Goal: Task Accomplishment & Management: Use online tool/utility

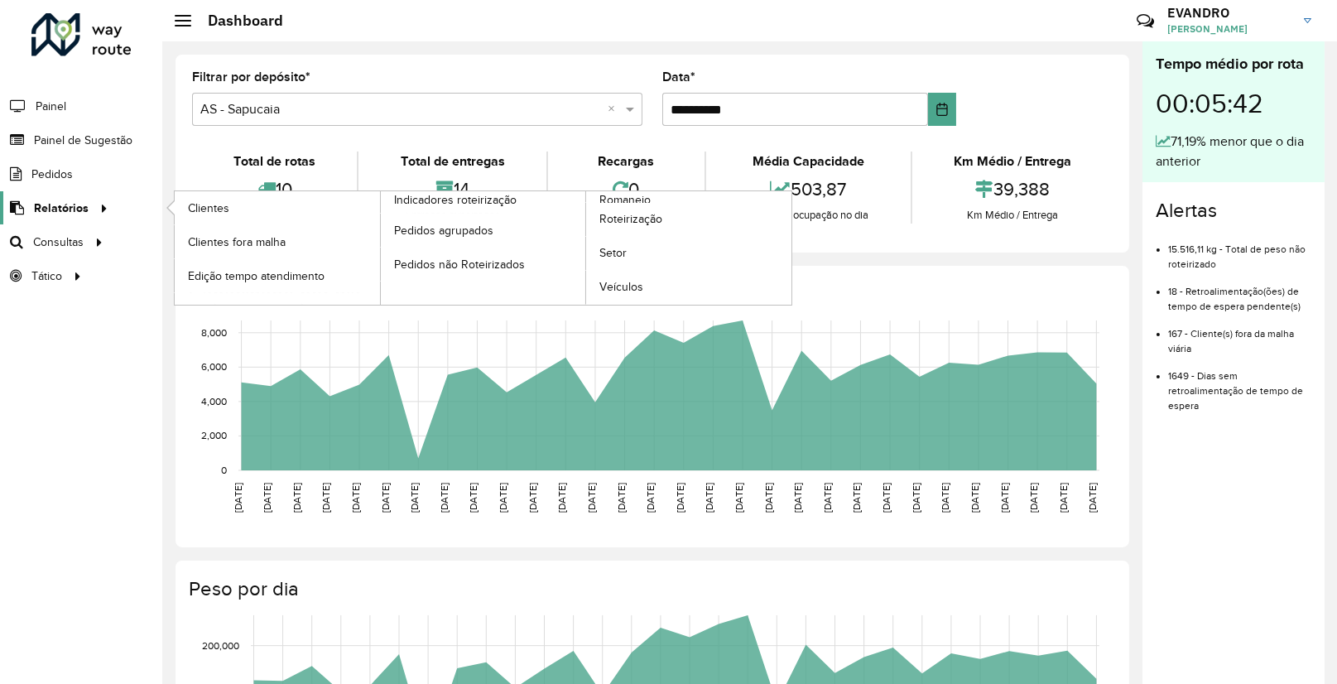
click at [91, 213] on div at bounding box center [101, 208] width 25 height 17
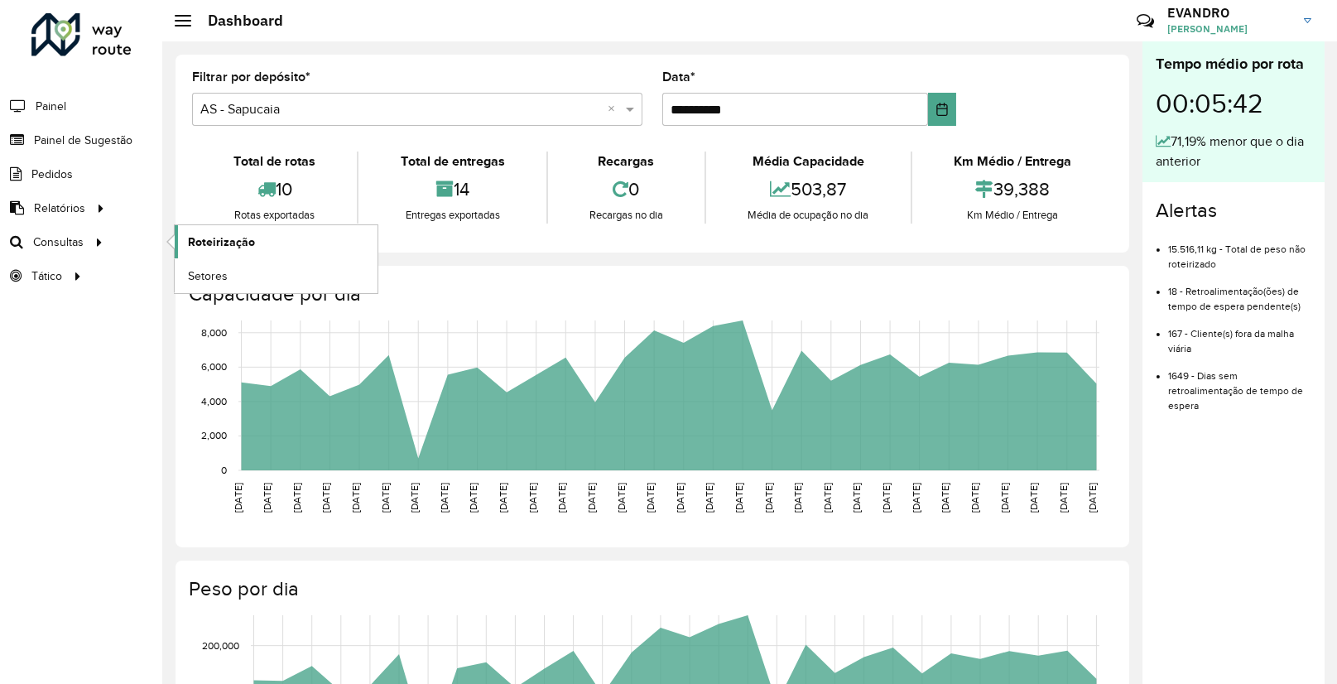
click at [227, 238] on span "Roteirização" at bounding box center [221, 241] width 67 height 17
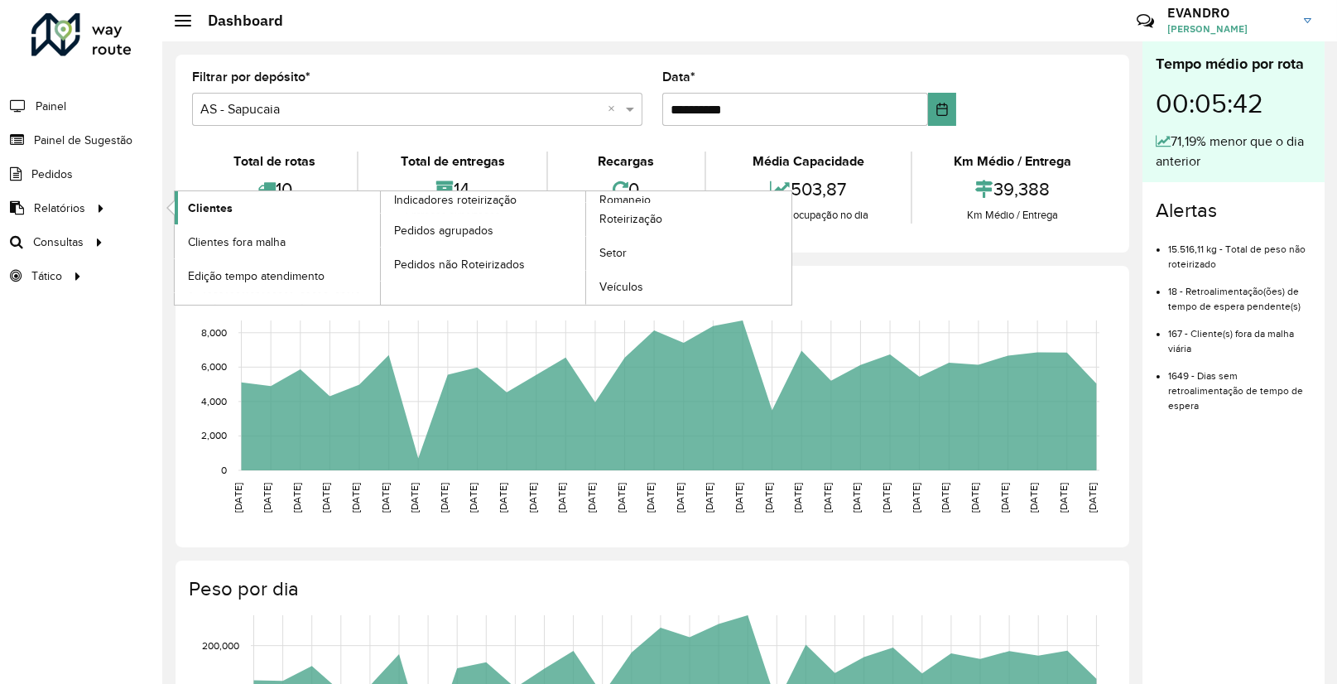
click at [200, 214] on span "Clientes" at bounding box center [210, 208] width 45 height 17
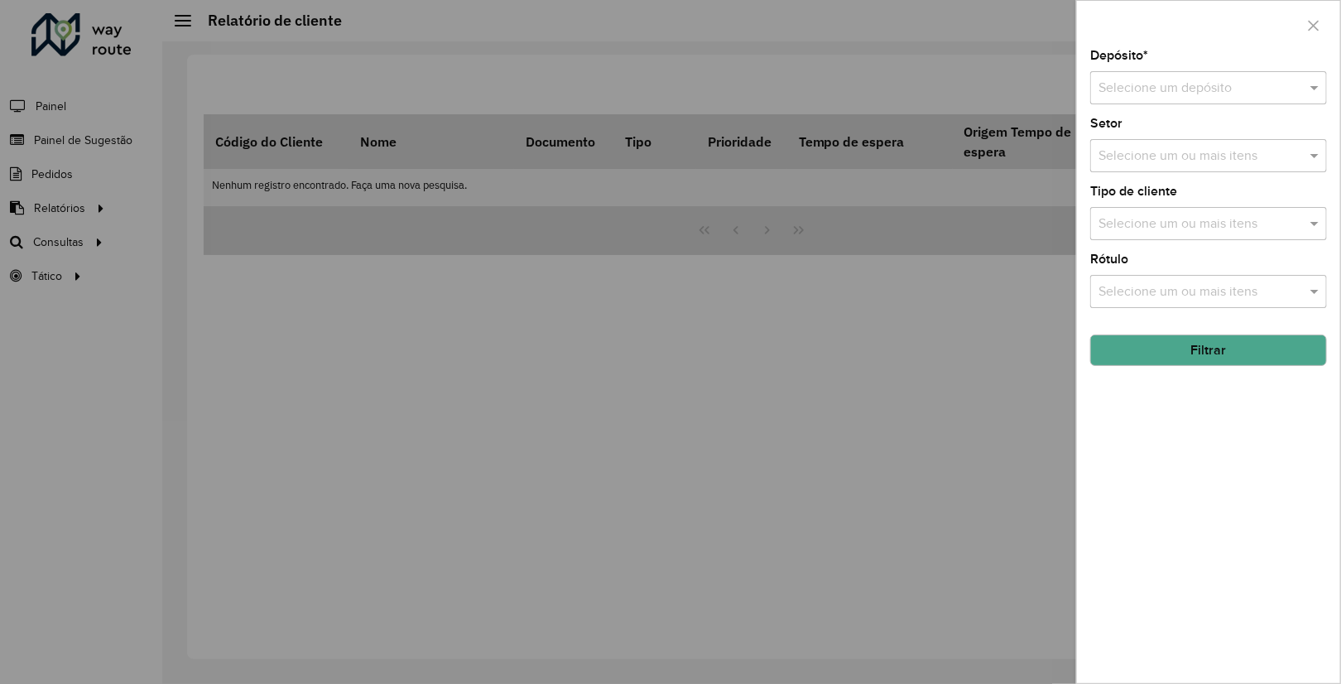
click at [569, 624] on div at bounding box center [670, 342] width 1341 height 684
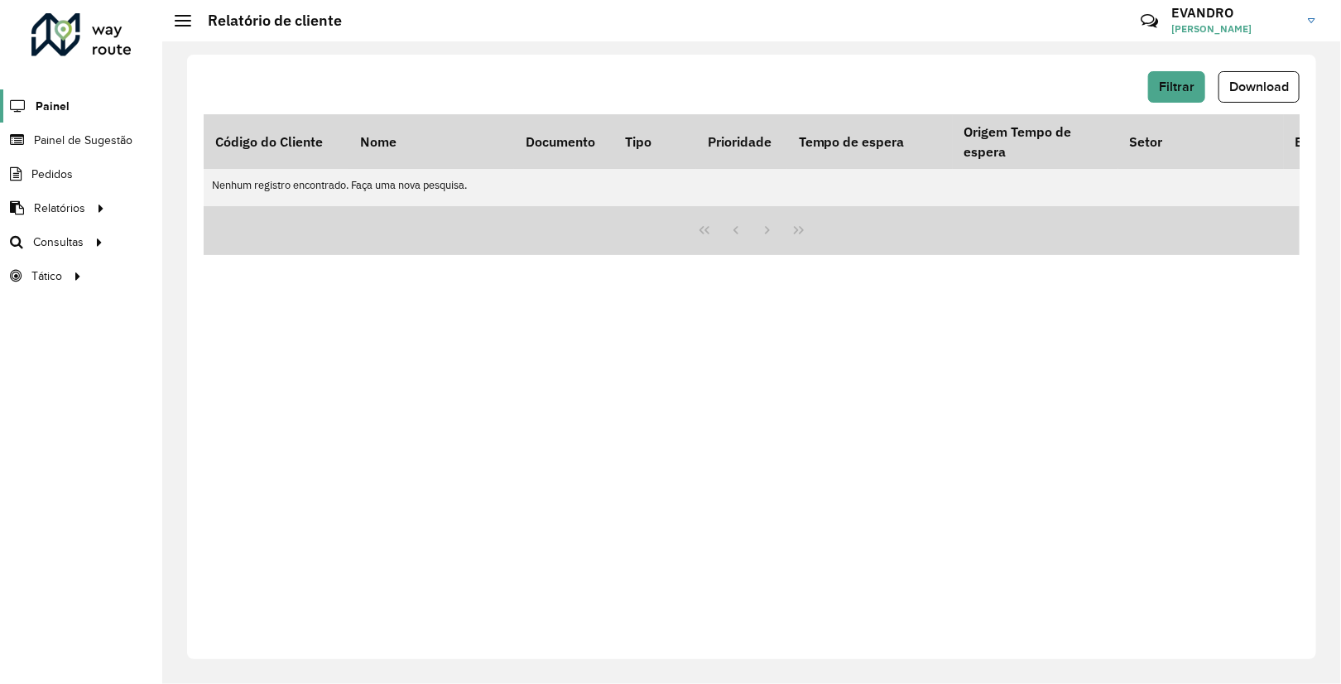
click at [52, 111] on span "Painel" at bounding box center [53, 106] width 34 height 17
click at [98, 137] on span "Painel de Sugestão" at bounding box center [85, 140] width 103 height 17
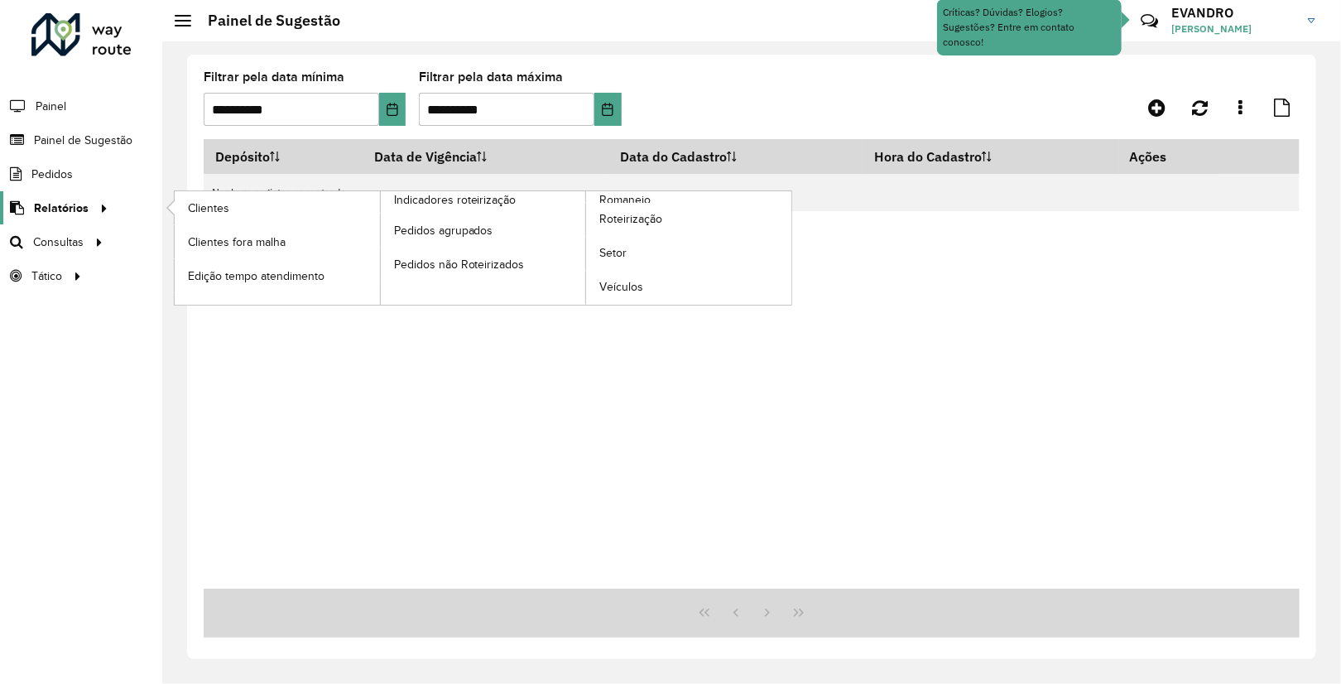
click at [66, 216] on span "Relatórios" at bounding box center [61, 208] width 55 height 17
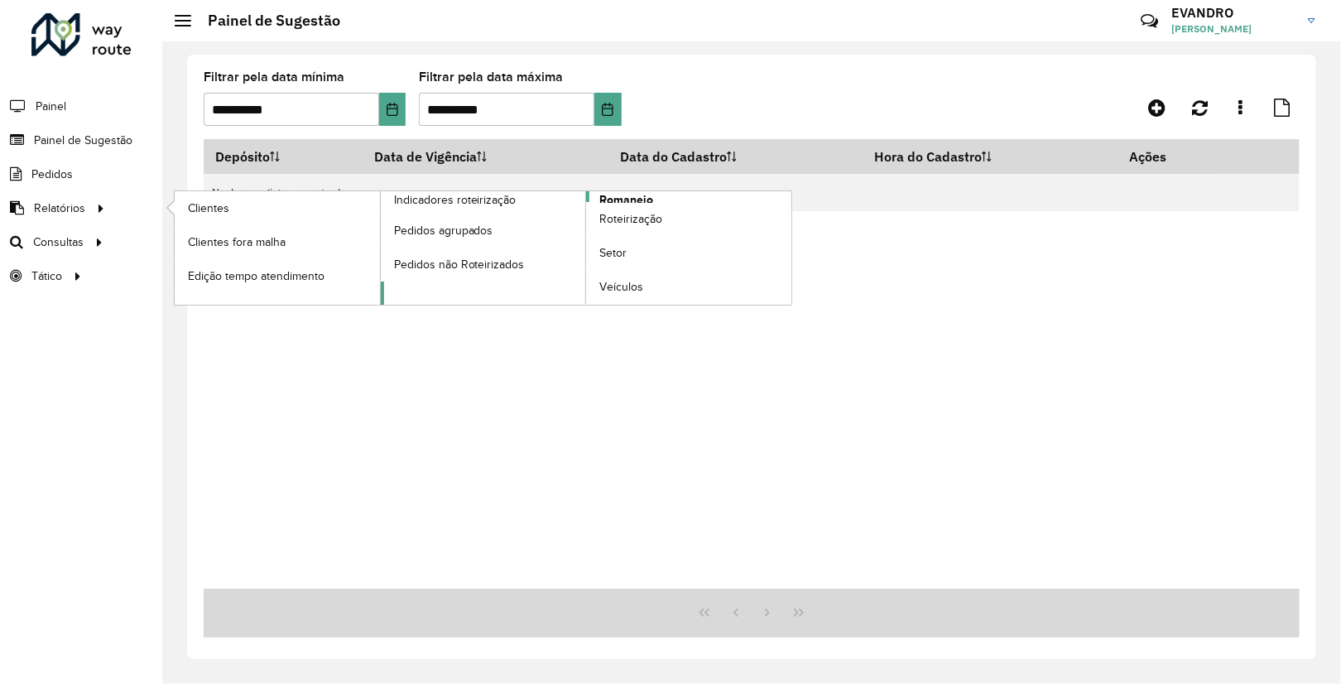
click at [647, 195] on span "Romaneio" at bounding box center [626, 199] width 54 height 17
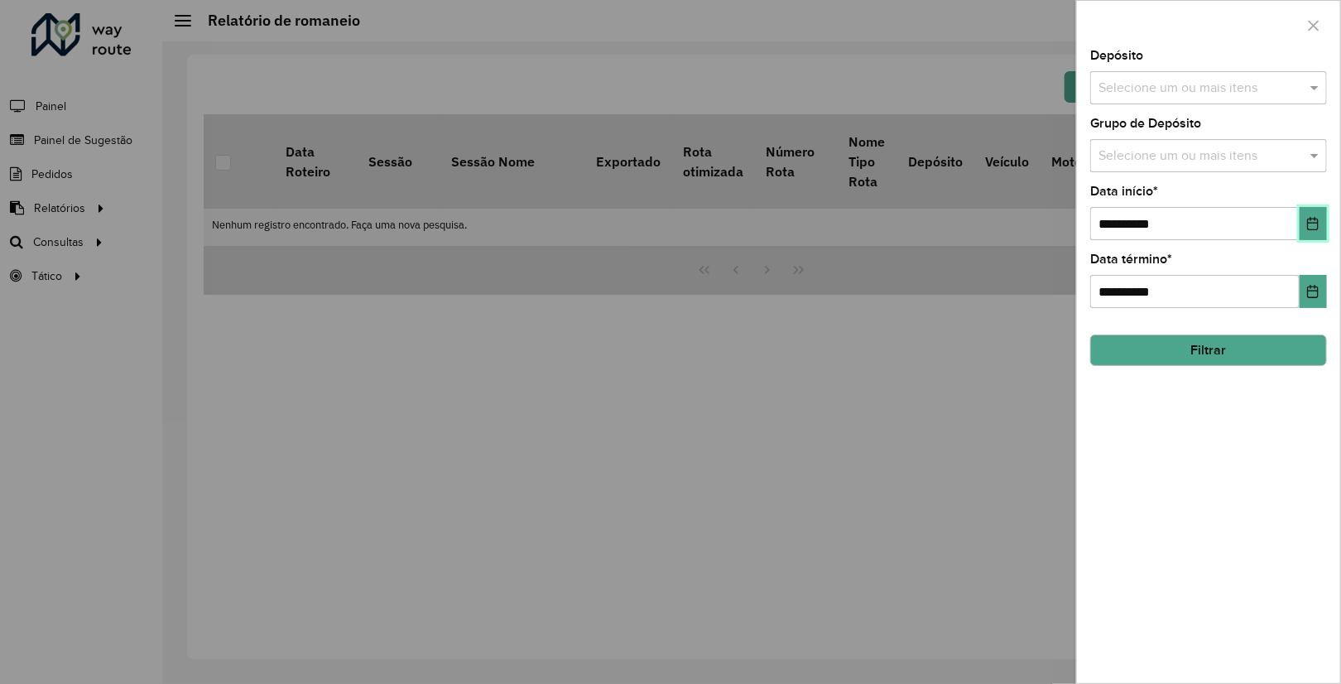
click at [1320, 220] on icon "Choose Date" at bounding box center [1312, 223] width 13 height 13
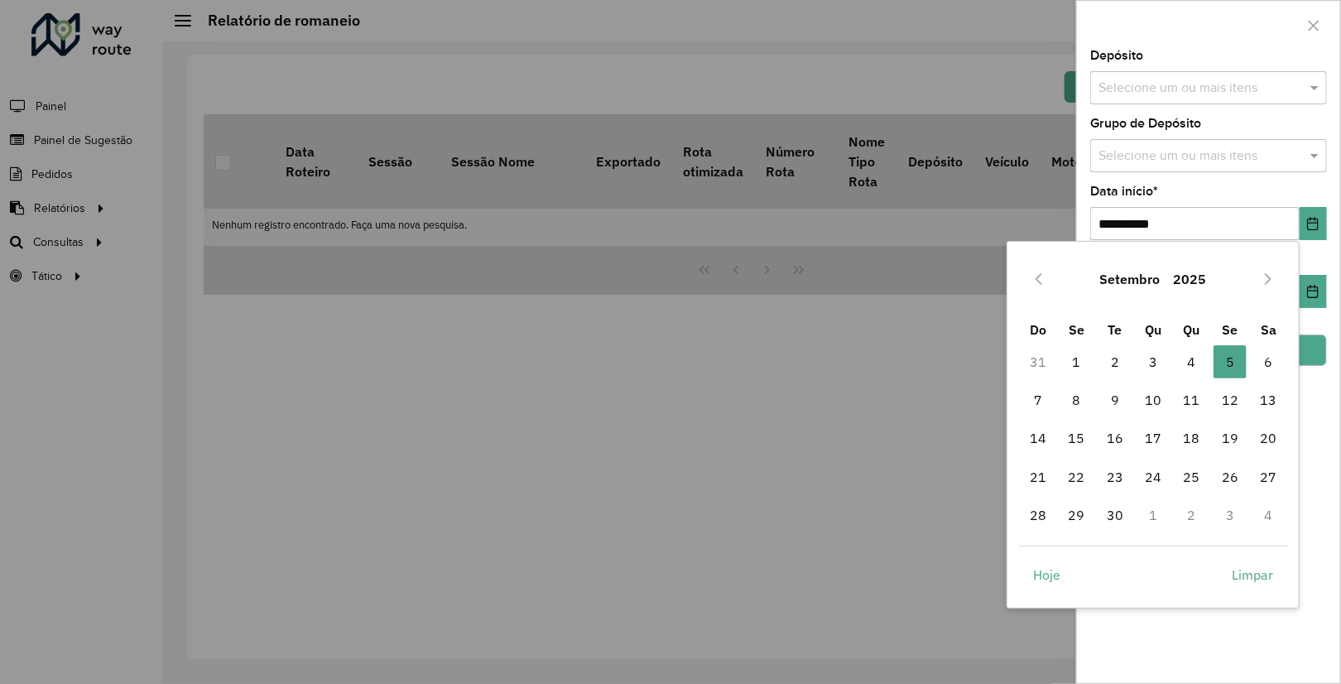
click at [1052, 284] on div "Setembro 2025" at bounding box center [1153, 278] width 269 height 53
click at [1046, 278] on button "Previous Month" at bounding box center [1039, 279] width 26 height 26
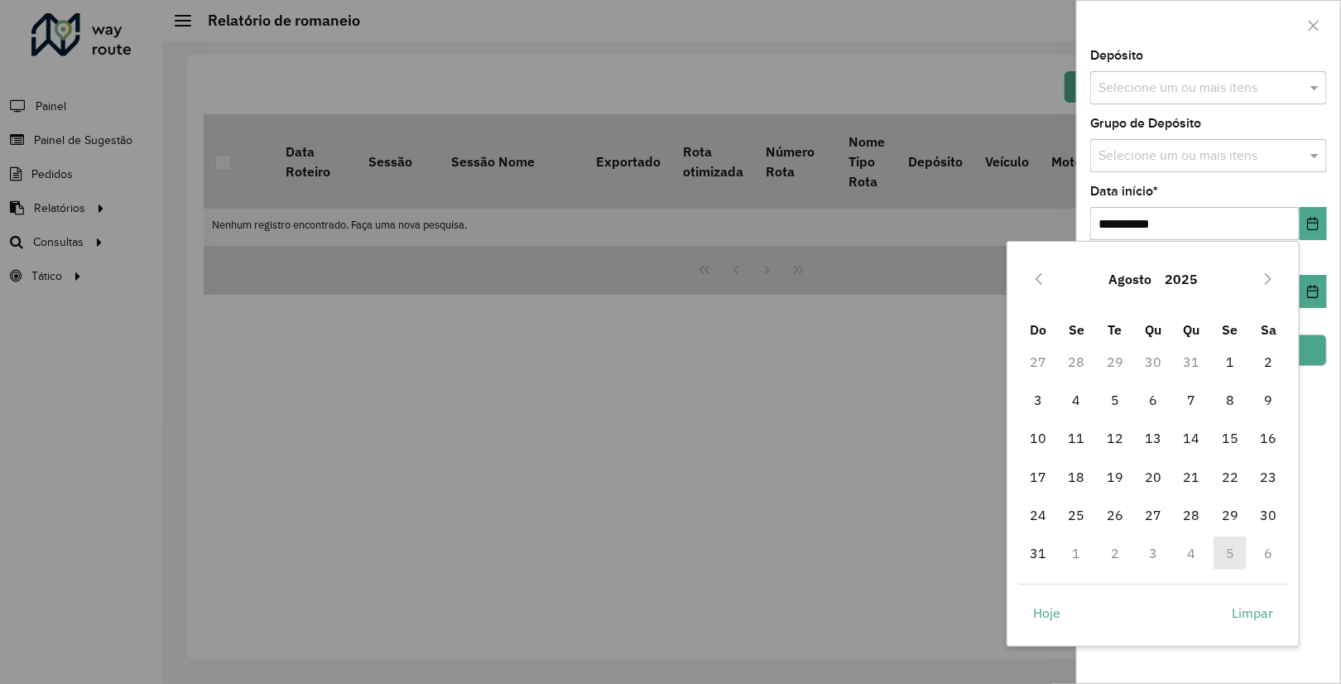
click at [1046, 277] on button "Previous Month" at bounding box center [1039, 279] width 26 height 26
click at [1274, 283] on icon "Next Month" at bounding box center [1268, 278] width 13 height 13
click at [1266, 282] on icon "Next Month" at bounding box center [1268, 279] width 7 height 12
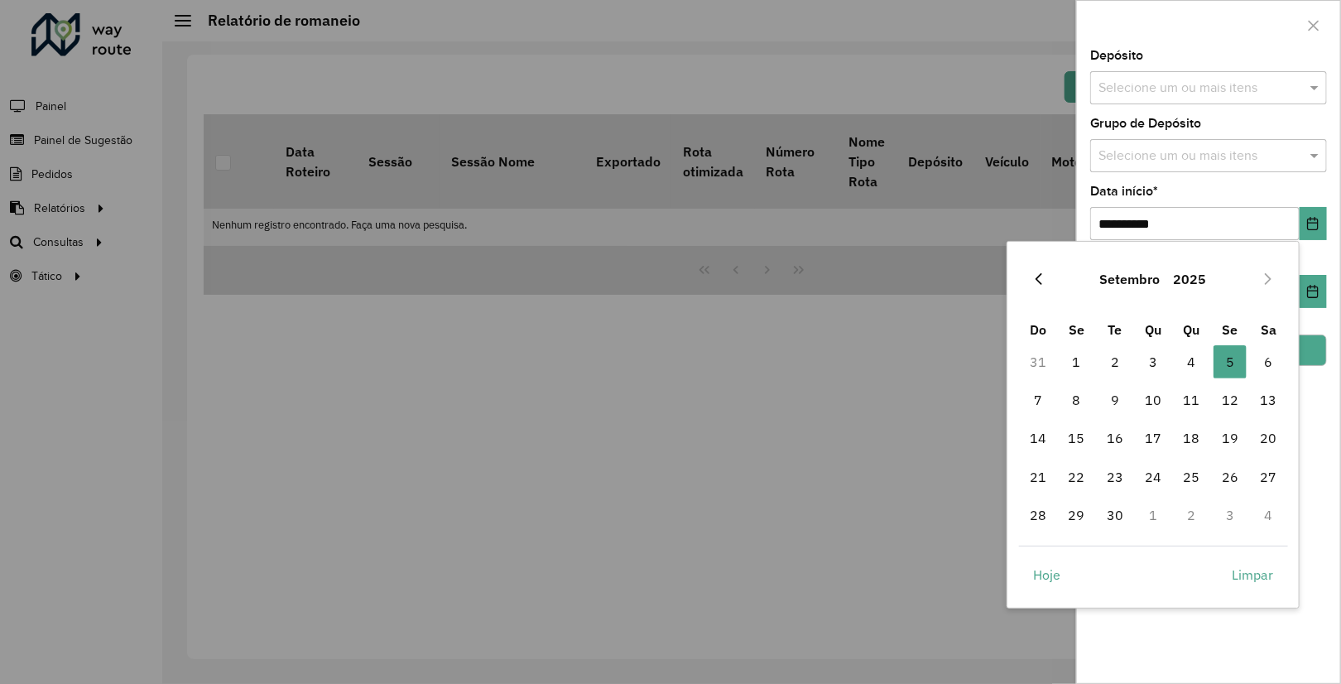
click at [1033, 273] on icon "Previous Month" at bounding box center [1038, 278] width 13 height 13
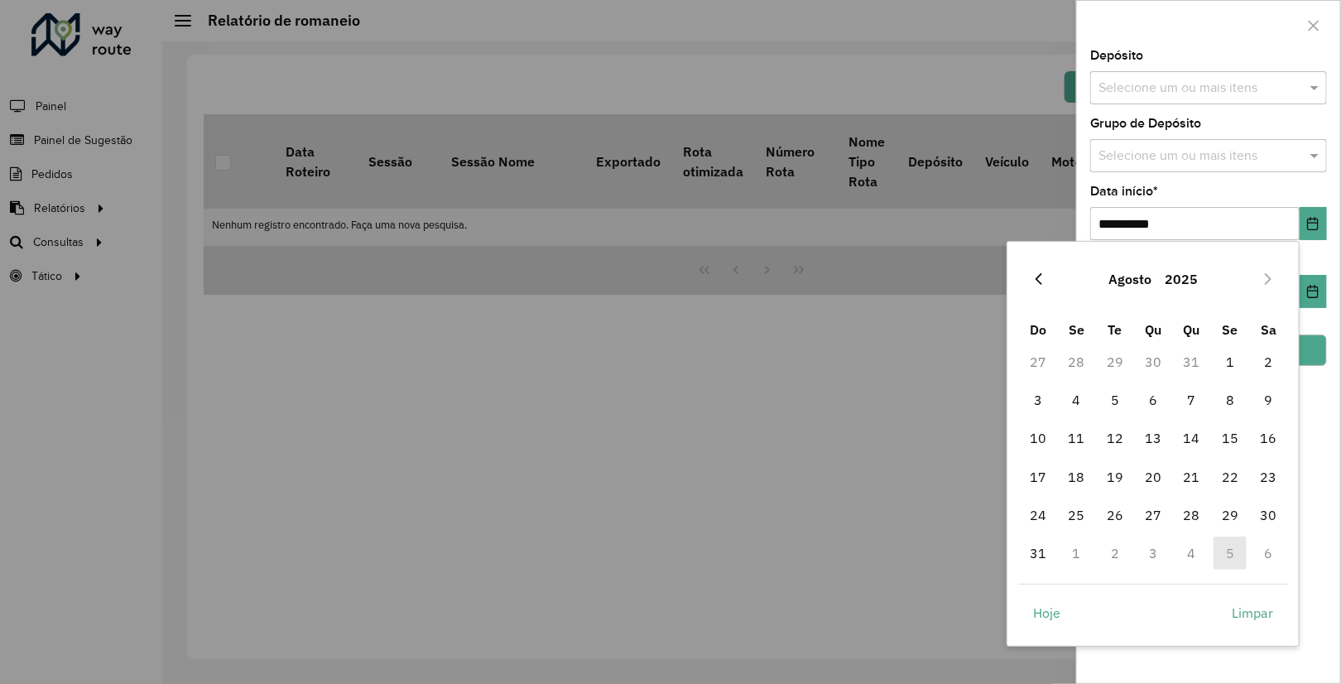
click at [1033, 273] on icon "Previous Month" at bounding box center [1038, 278] width 13 height 13
click at [1034, 274] on icon "Previous Month" at bounding box center [1038, 278] width 13 height 13
click at [1036, 356] on span "1" at bounding box center [1038, 361] width 33 height 33
type input "**********"
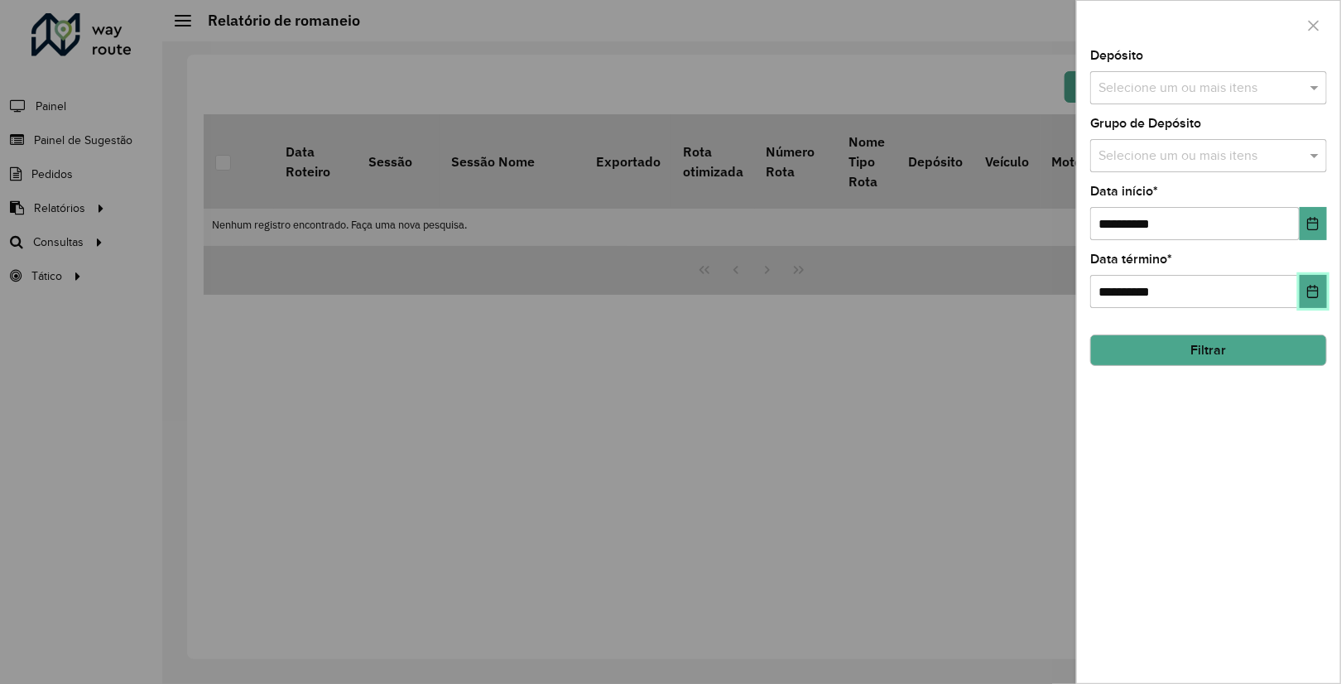
click at [1306, 297] on icon "Choose Date" at bounding box center [1312, 291] width 13 height 13
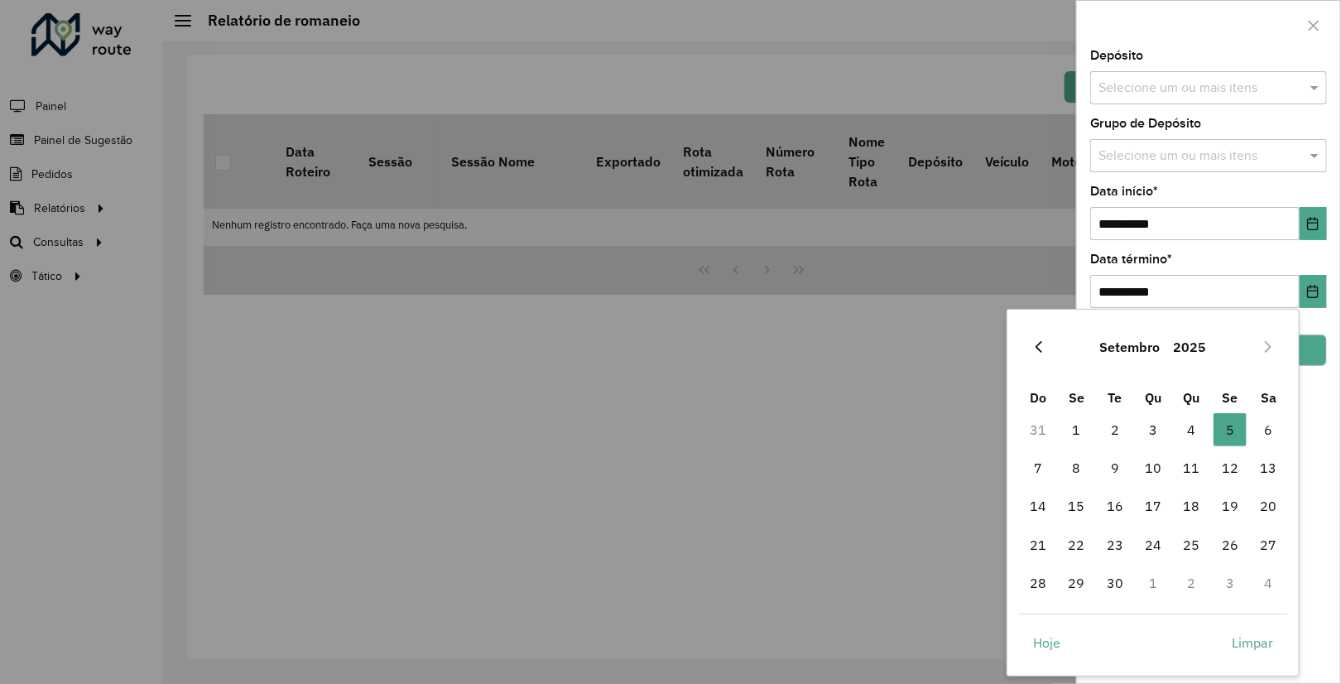
click at [1034, 343] on icon "Previous Month" at bounding box center [1038, 346] width 13 height 13
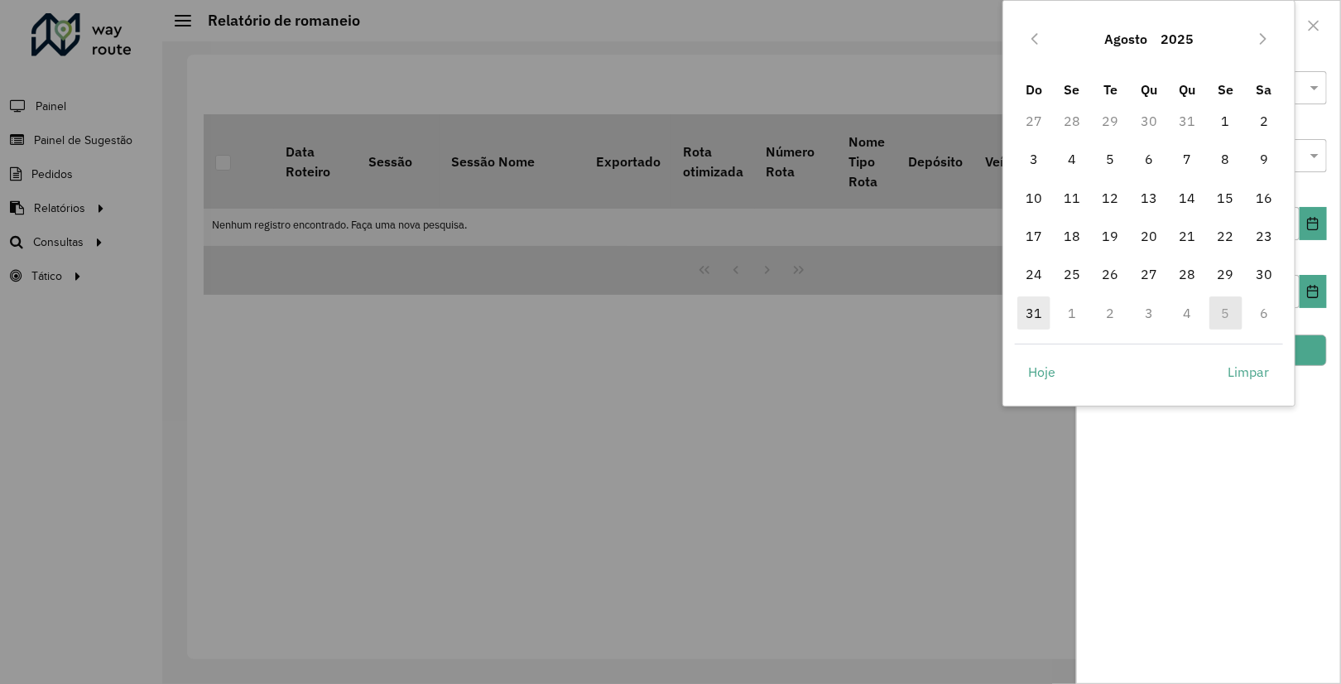
click at [1038, 306] on span "31" at bounding box center [1033, 312] width 33 height 33
type input "**********"
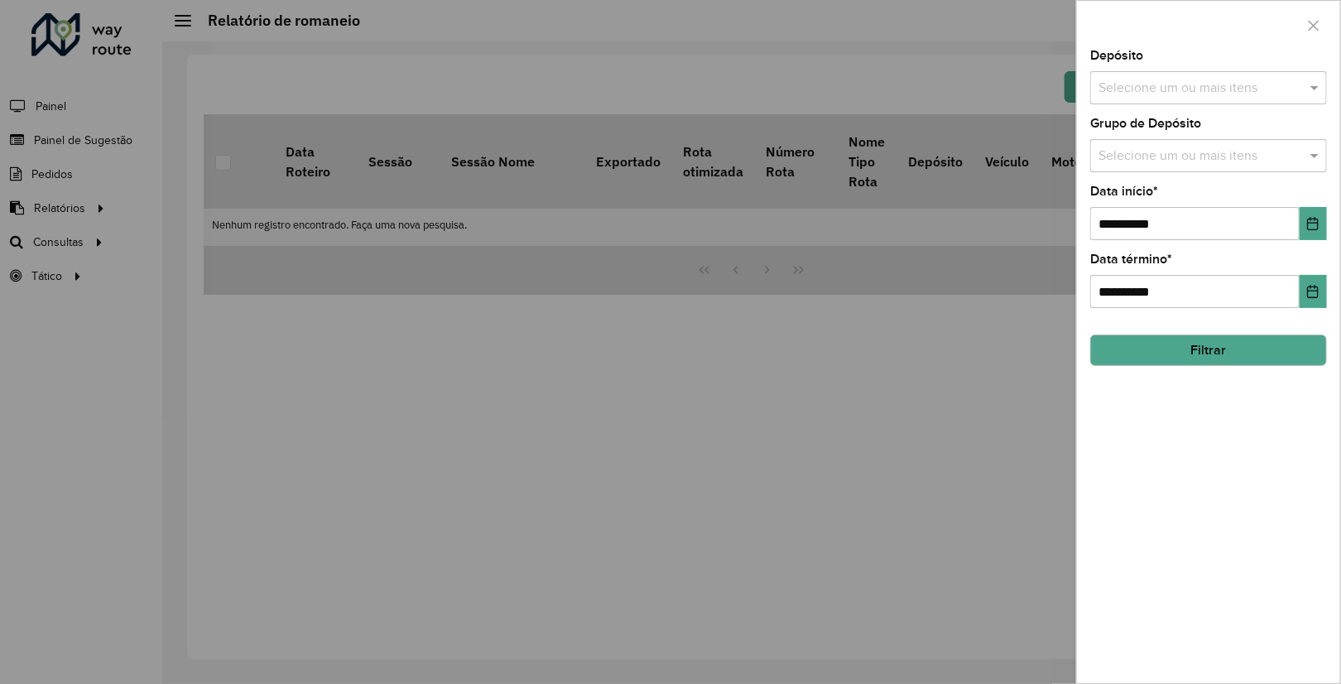
click at [1248, 97] on input "text" at bounding box center [1200, 89] width 212 height 20
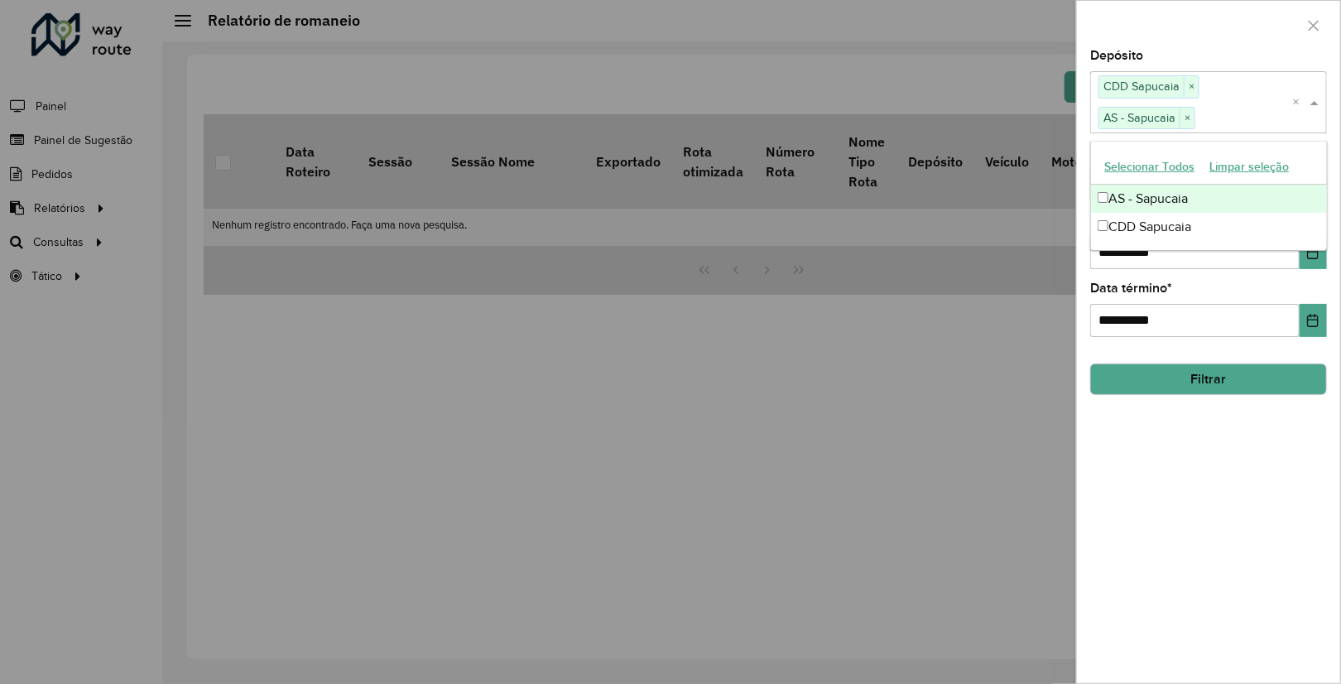
click at [1242, 63] on div "Depósito Selecione um ou mais itens CDD Sapucaia × AS - Sapucaia × ×" at bounding box center [1208, 91] width 237 height 83
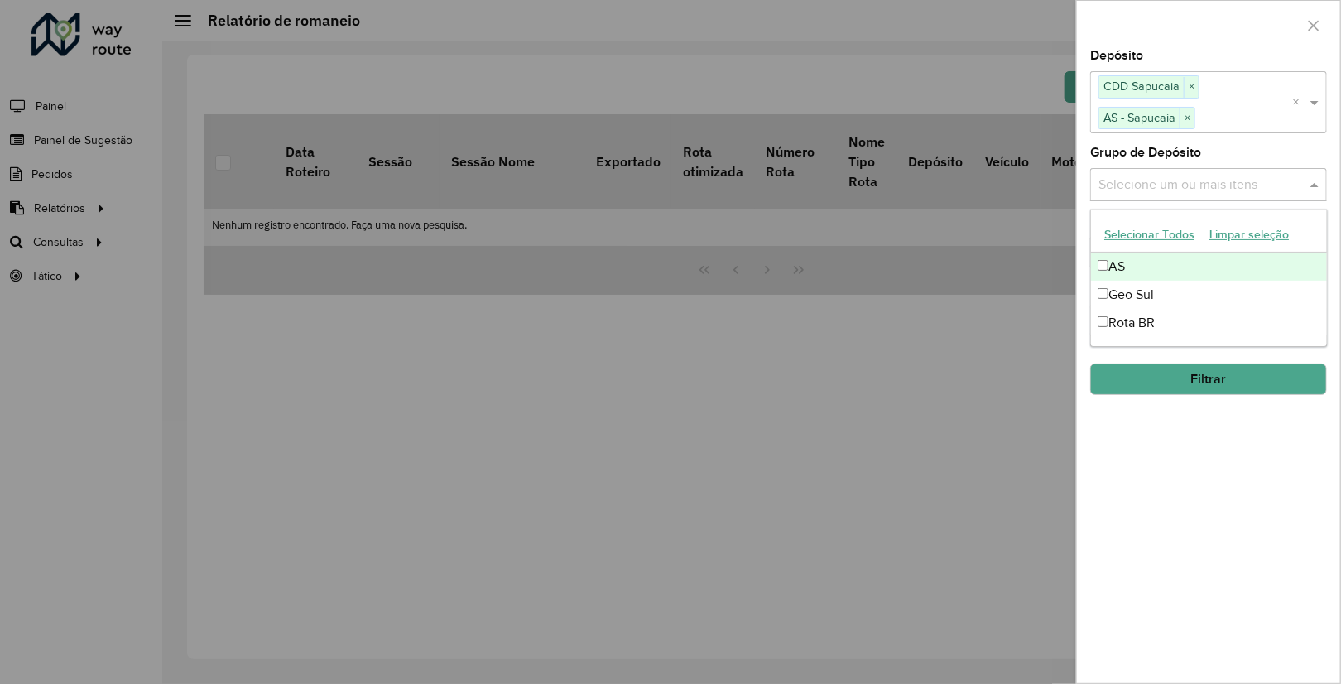
click at [1234, 188] on input "text" at bounding box center [1200, 185] width 212 height 20
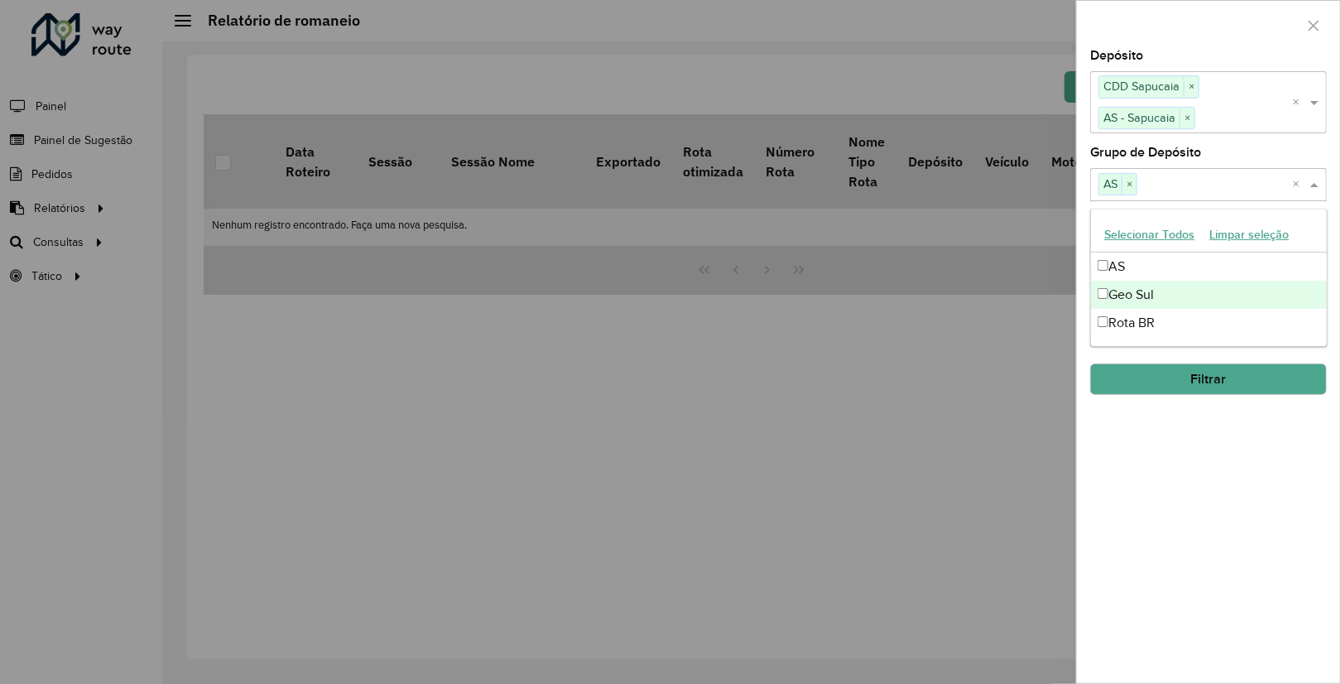
click at [1104, 301] on div "Geo Sul" at bounding box center [1208, 295] width 235 height 28
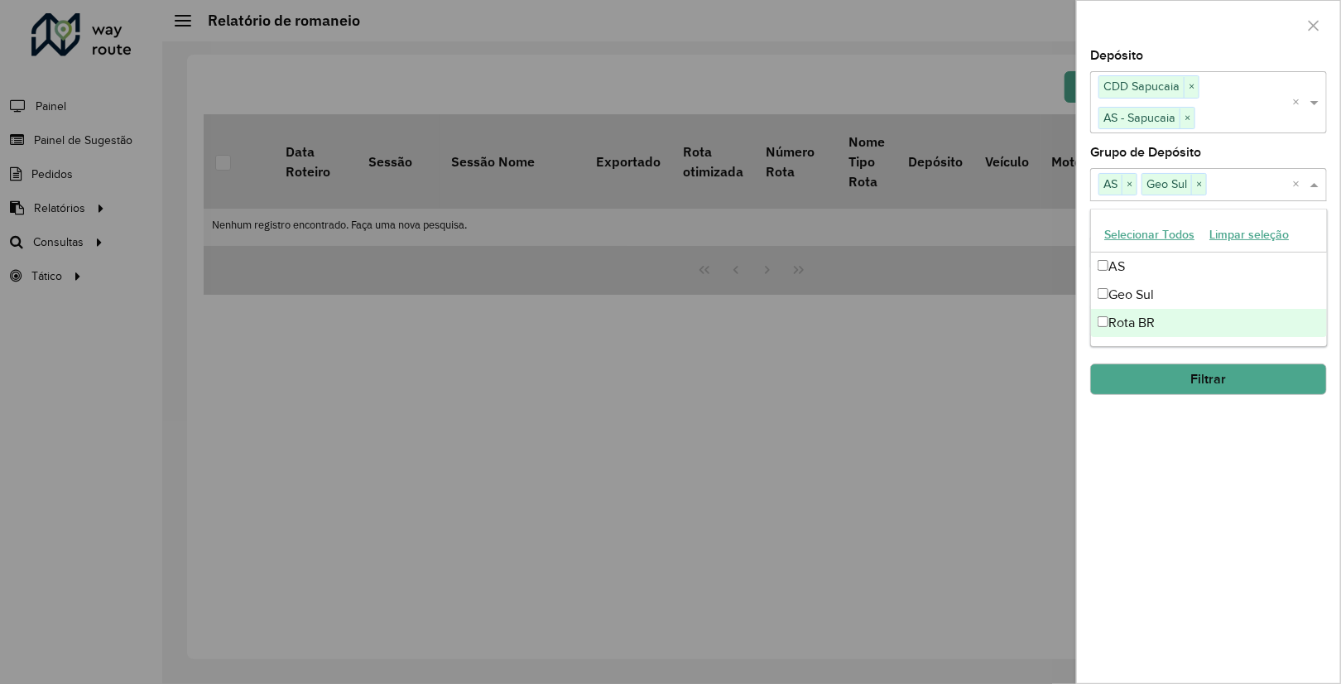
click at [1104, 315] on div "Rota BR" at bounding box center [1208, 323] width 235 height 28
click at [1109, 330] on div "Rota BR" at bounding box center [1208, 323] width 235 height 28
click at [1145, 459] on div "**********" at bounding box center [1208, 366] width 263 height 633
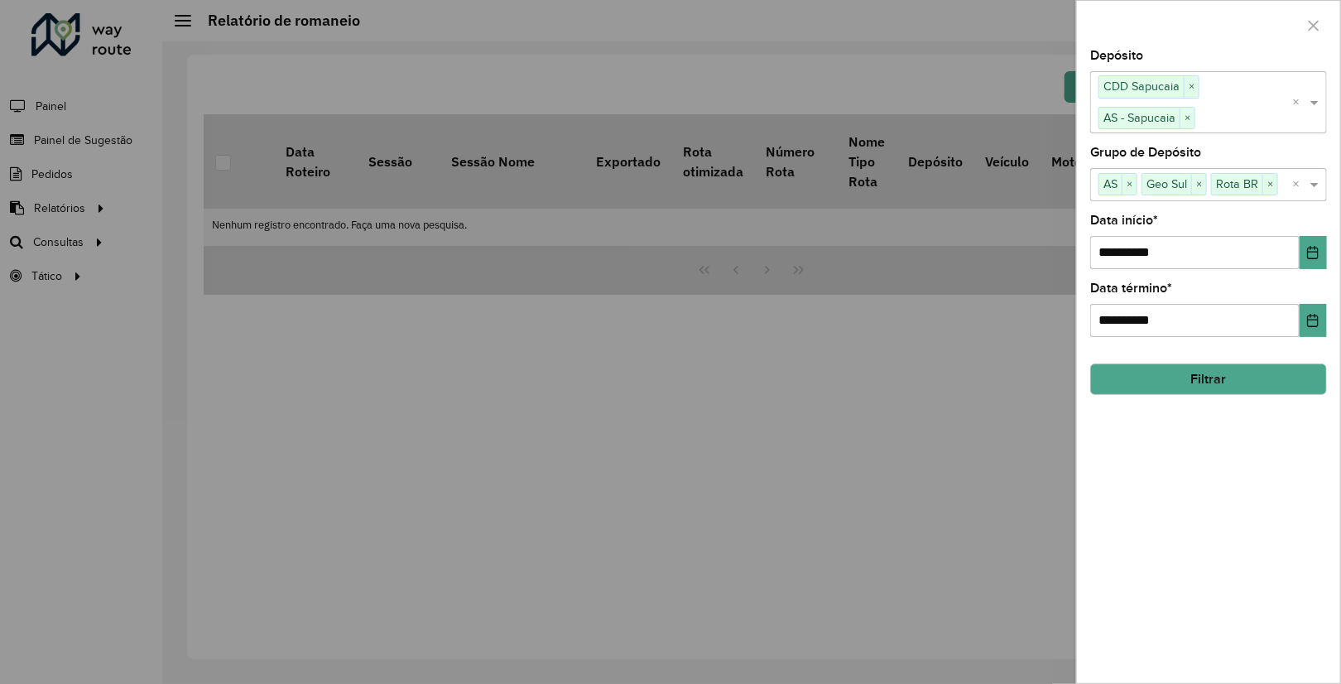
click at [1225, 371] on button "Filtrar" at bounding box center [1208, 378] width 237 height 31
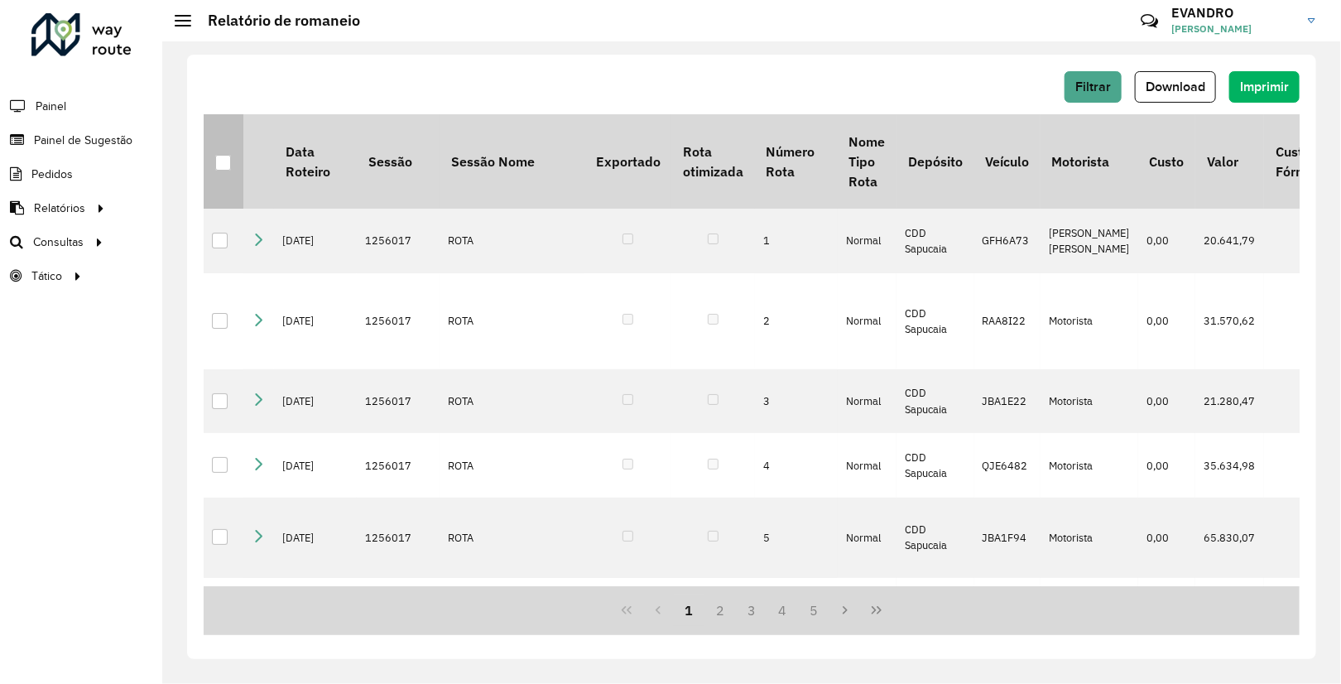
click at [228, 166] on div at bounding box center [223, 163] width 16 height 16
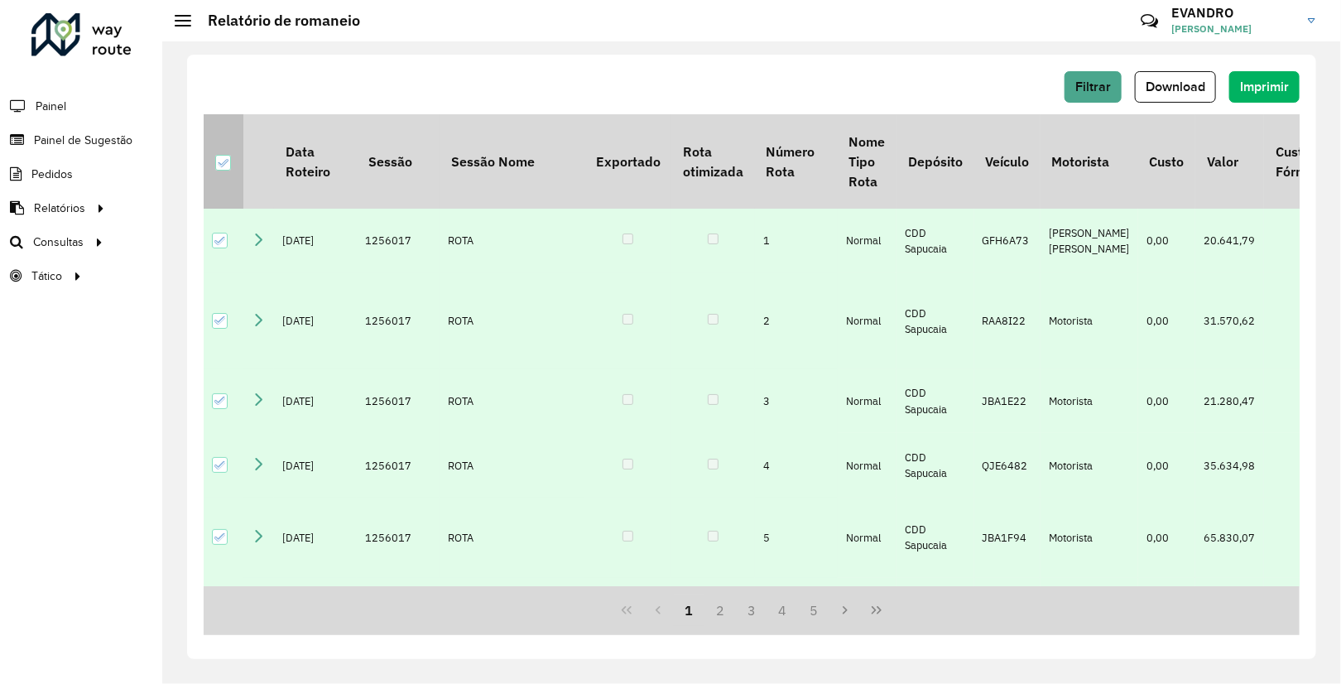
click at [228, 166] on icon at bounding box center [223, 163] width 12 height 12
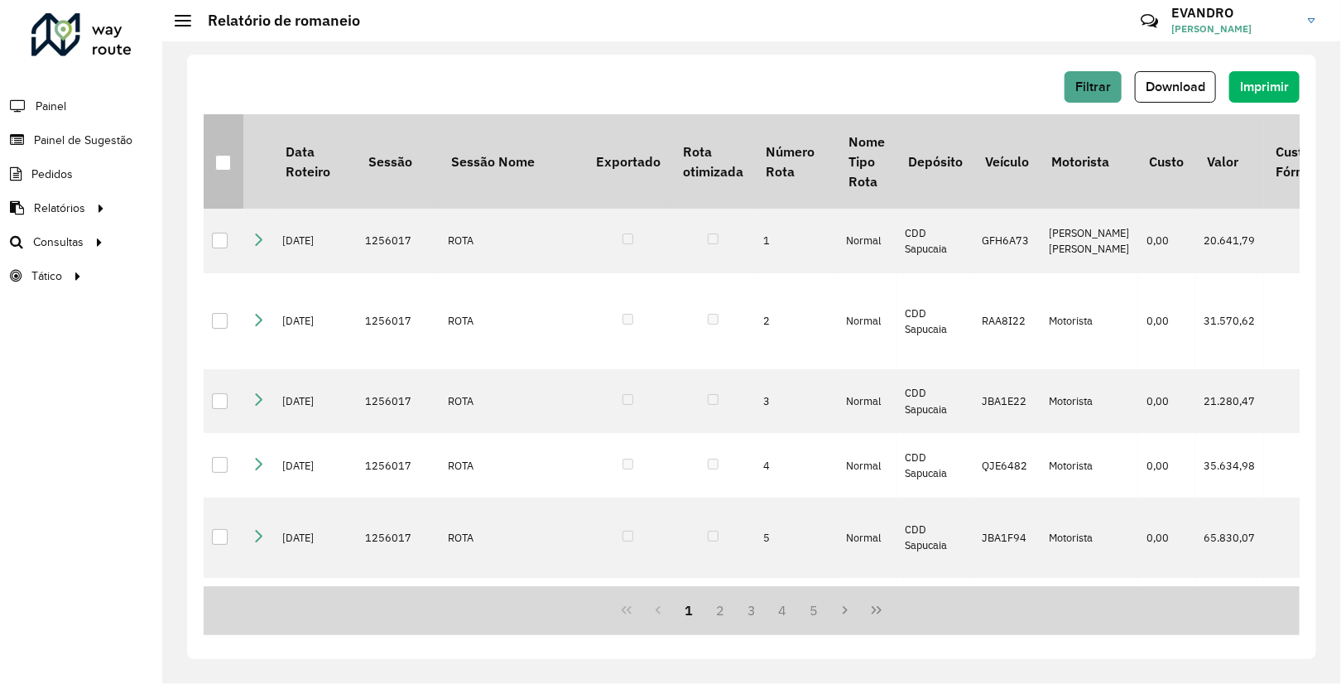
click at [228, 166] on div at bounding box center [223, 163] width 16 height 16
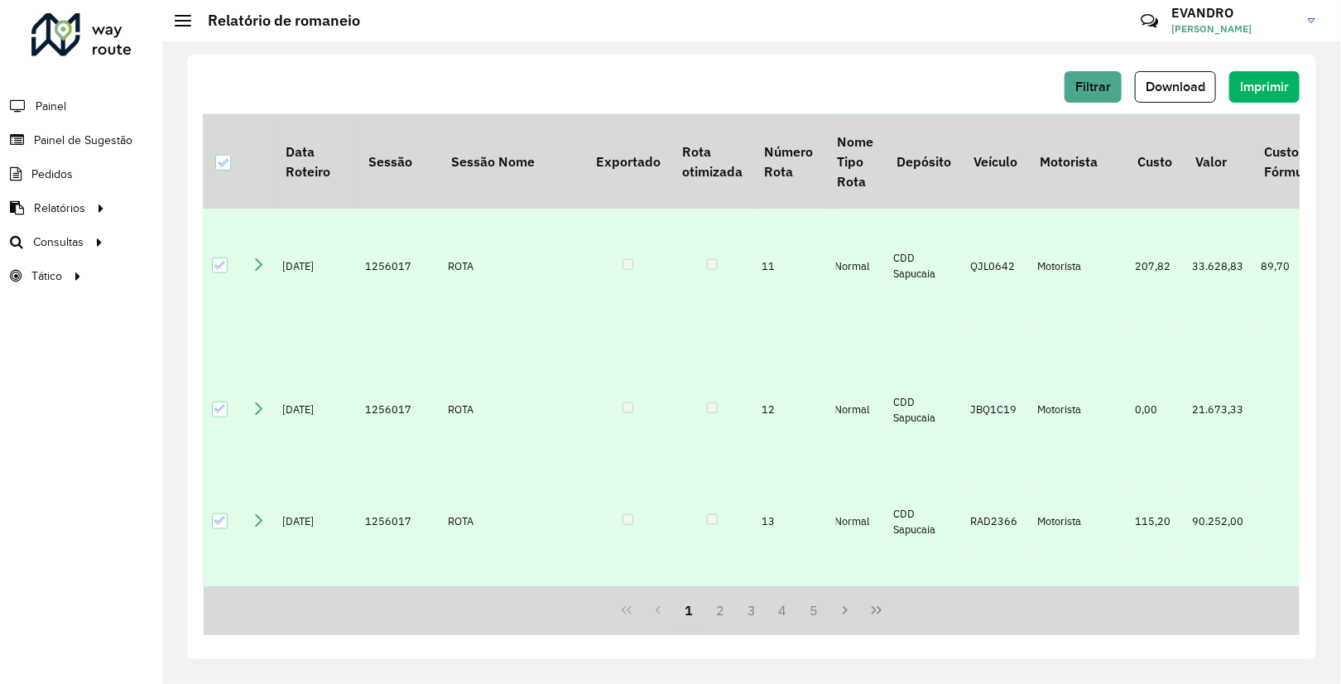
scroll to position [0, 12]
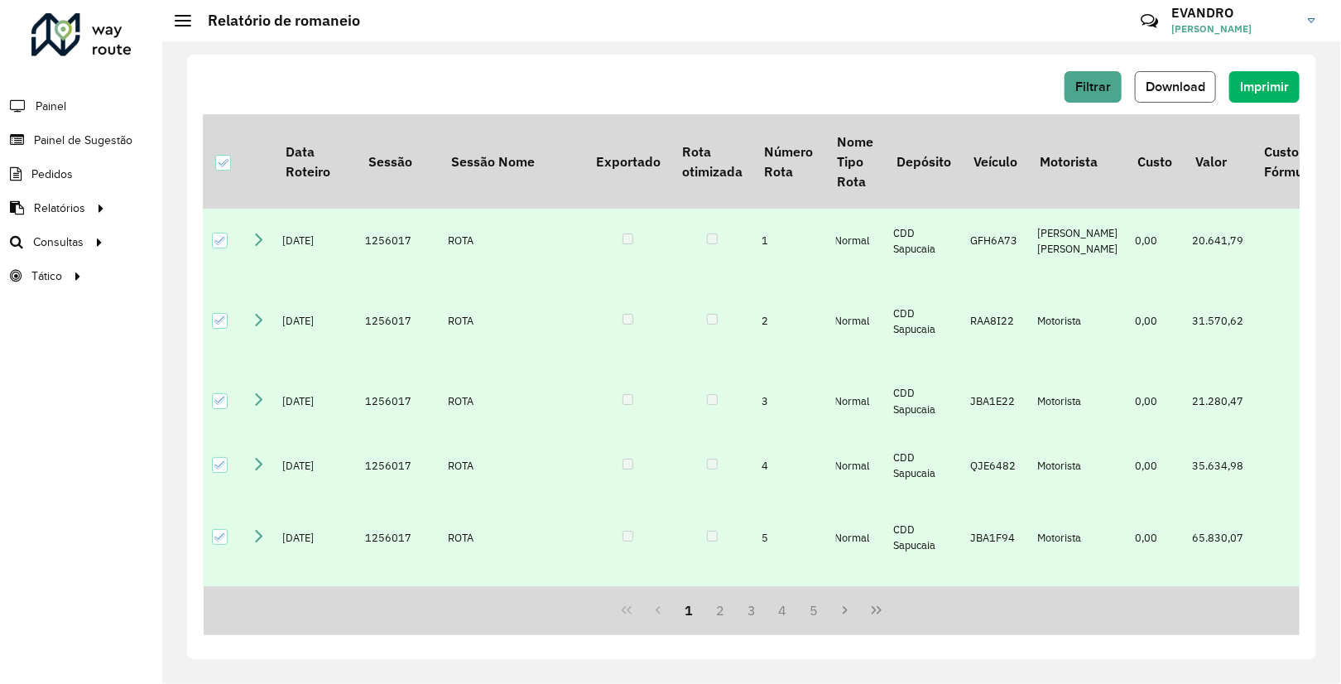
click at [1176, 83] on span "Download" at bounding box center [1176, 86] width 60 height 14
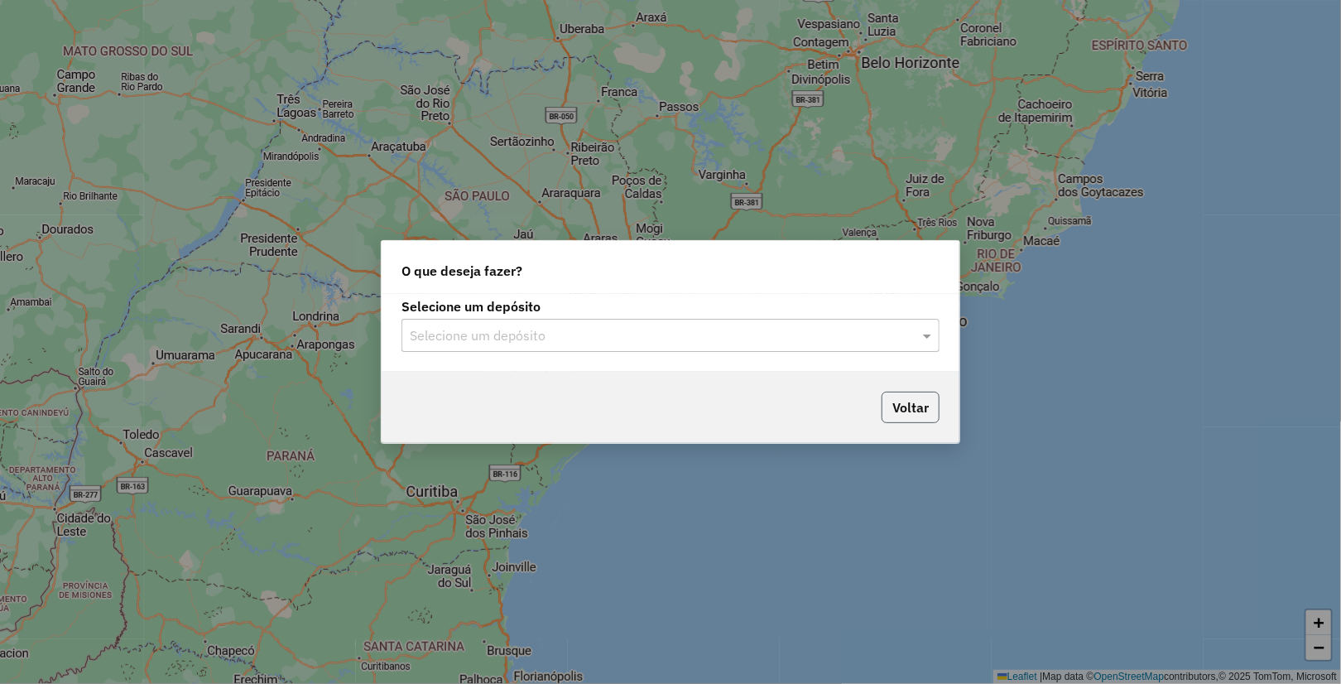
click at [914, 403] on button "Voltar" at bounding box center [911, 407] width 58 height 31
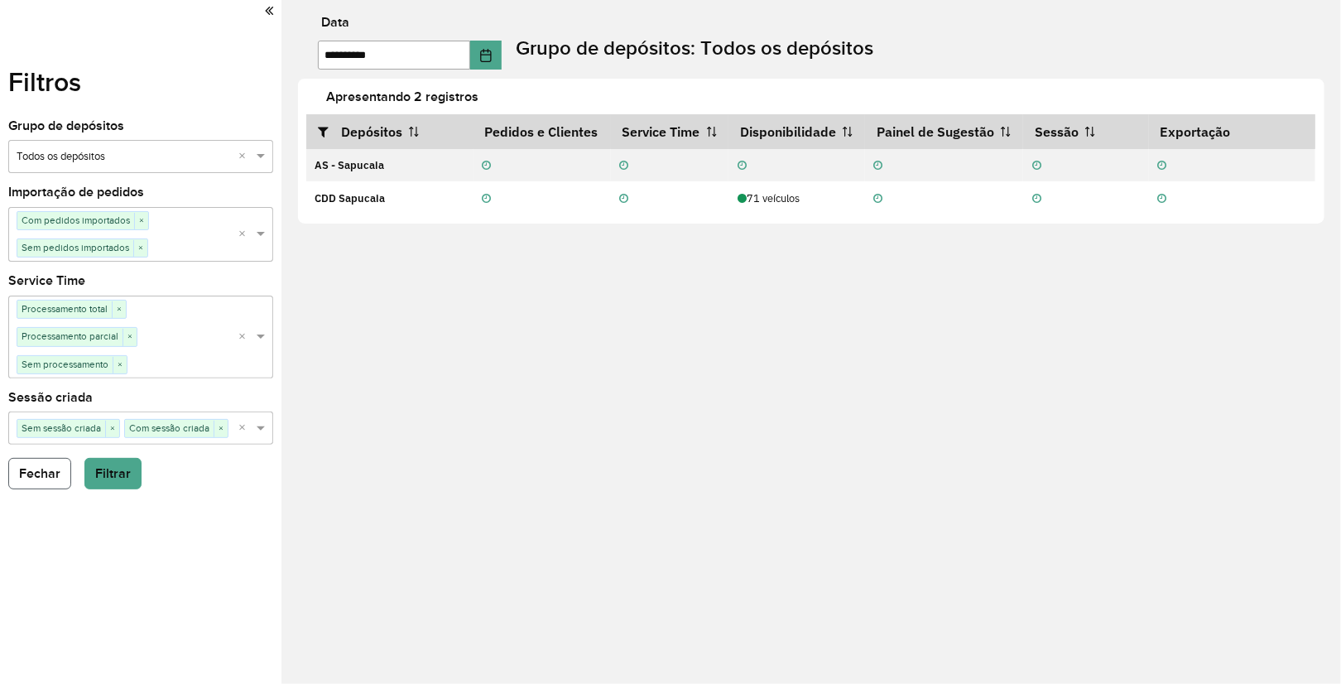
click at [50, 479] on button "Fechar" at bounding box center [39, 473] width 63 height 31
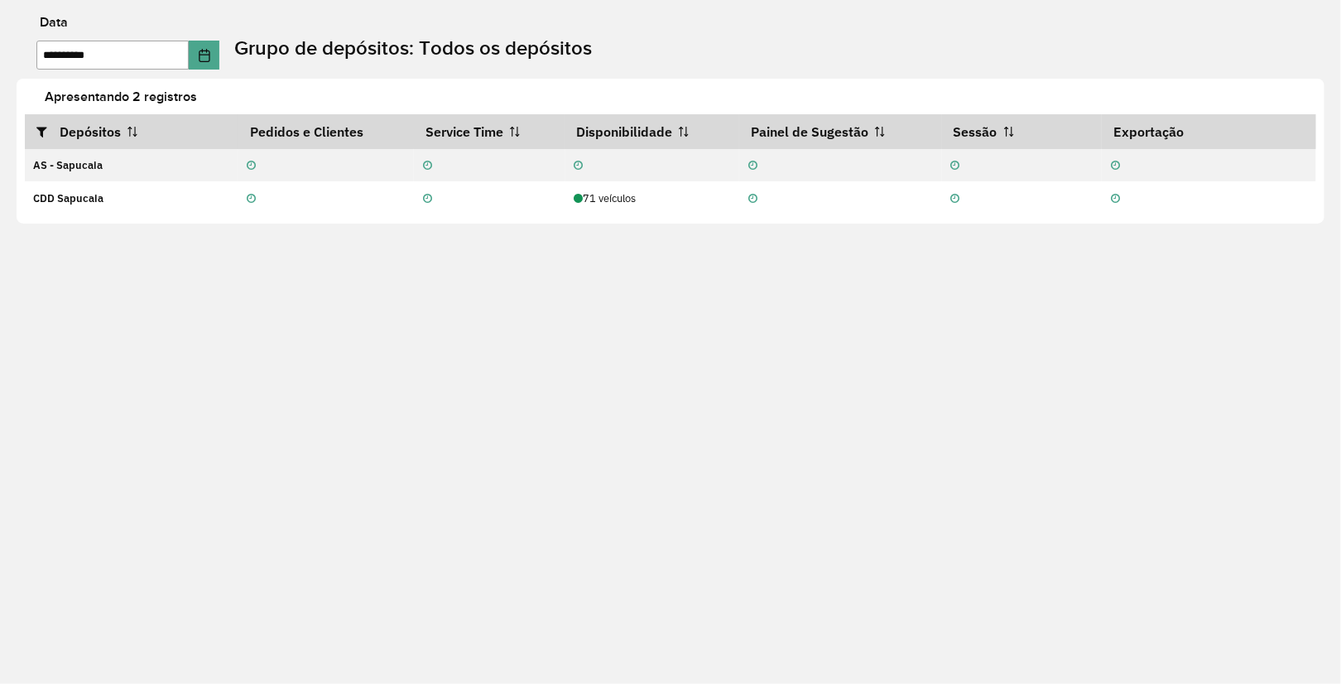
click at [46, 25] on label "Data" at bounding box center [54, 22] width 28 height 20
click at [360, 46] on label "Grupo de depósitos: Todos os depósitos" at bounding box center [413, 48] width 358 height 30
